Goal: Navigation & Orientation: Find specific page/section

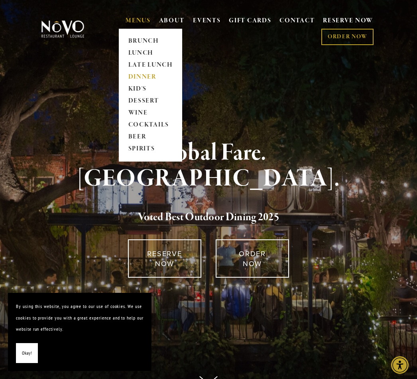
click at [147, 75] on link "DINNER" at bounding box center [151, 77] width 50 height 12
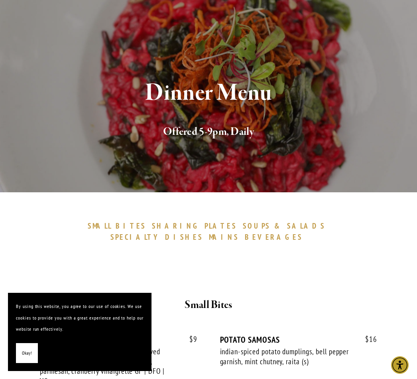
scroll to position [56, 0]
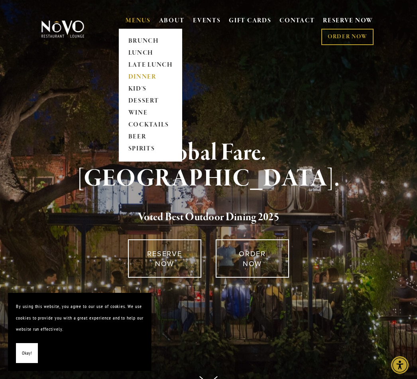
click at [136, 73] on link "DINNER" at bounding box center [151, 77] width 50 height 12
